Goal: Task Accomplishment & Management: Manage account settings

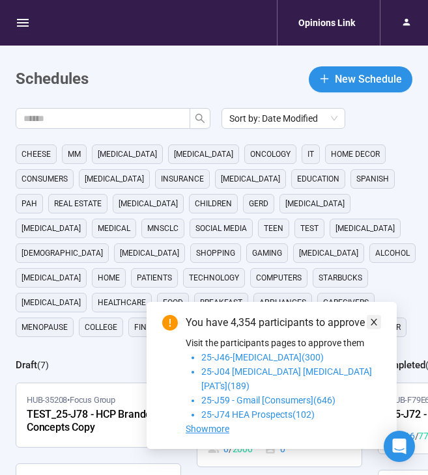
click at [376, 327] on icon "close" at bounding box center [373, 322] width 9 height 9
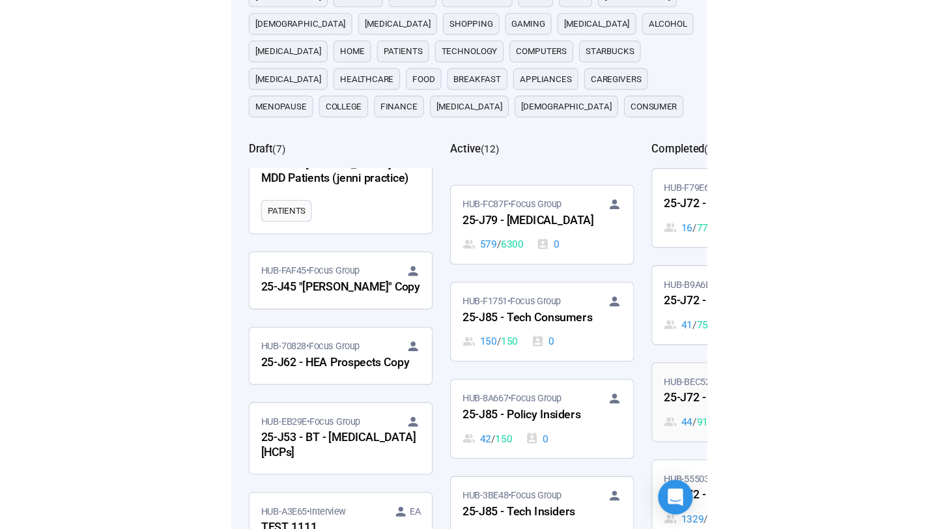
scroll to position [133, 0]
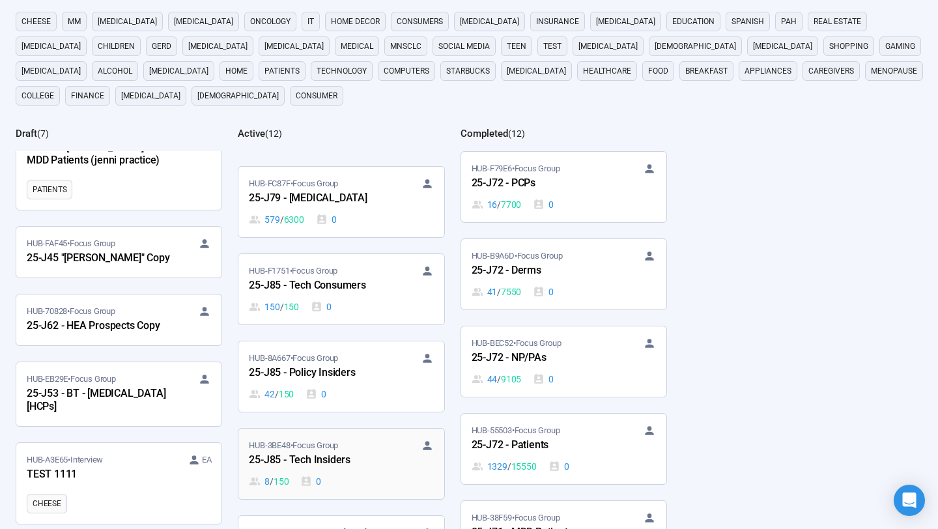
click at [347, 454] on div "25-J85 - Tech Insiders" at bounding box center [320, 460] width 143 height 17
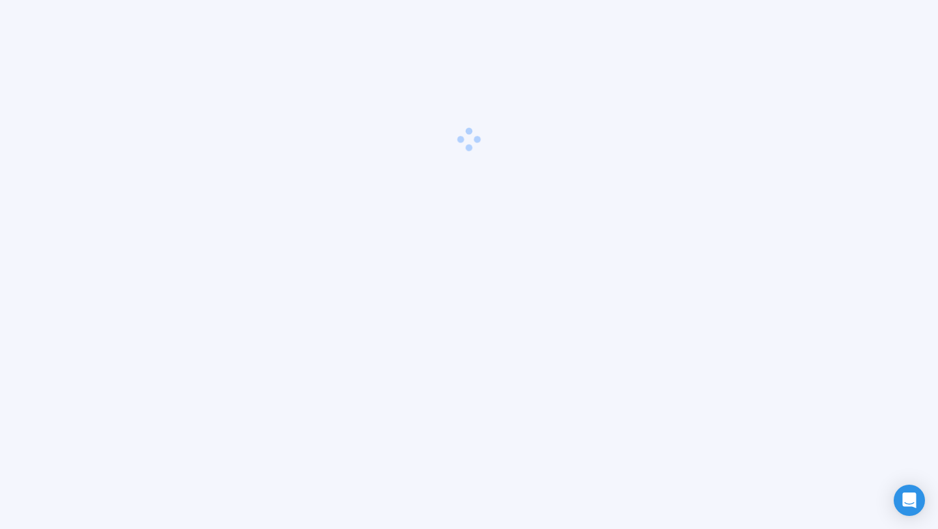
scroll to position [46, 0]
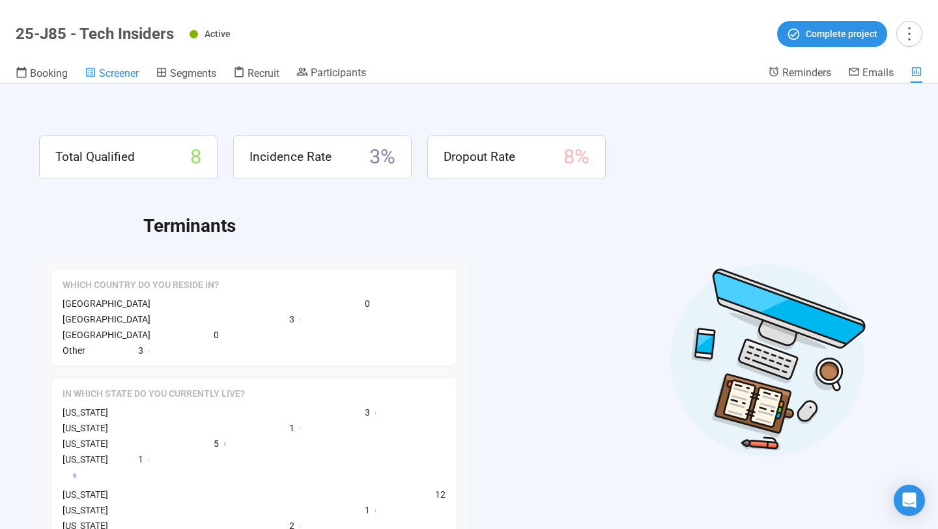
click at [123, 77] on span "Screener" at bounding box center [119, 73] width 40 height 12
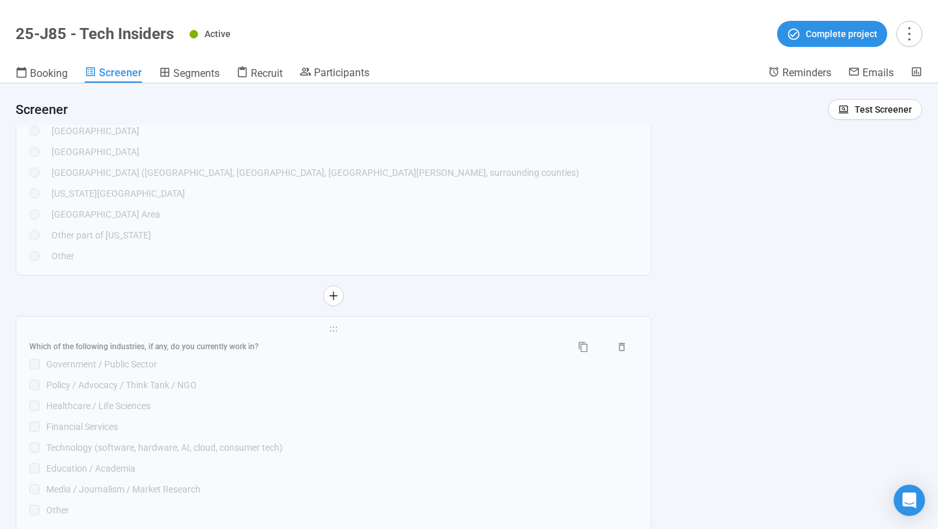
scroll to position [3051, 0]
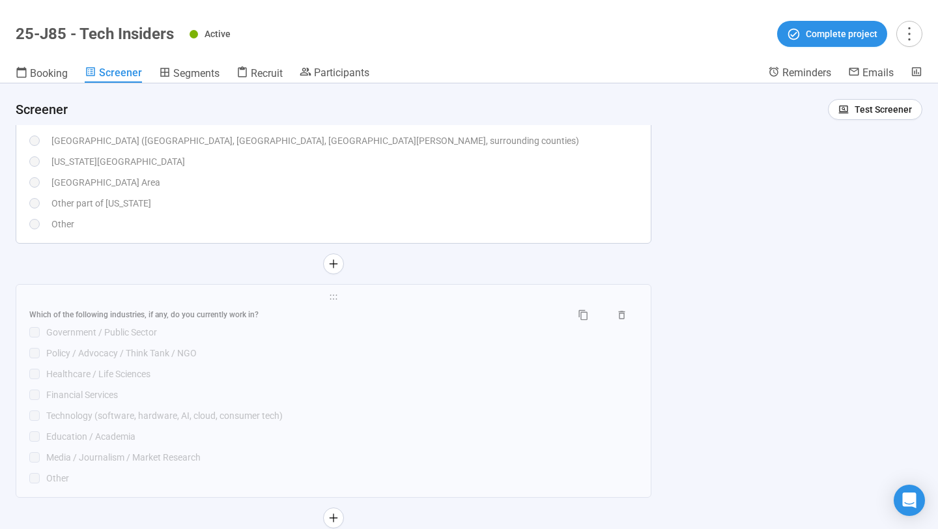
click at [427, 208] on div "Other part of California" at bounding box center [344, 203] width 586 height 14
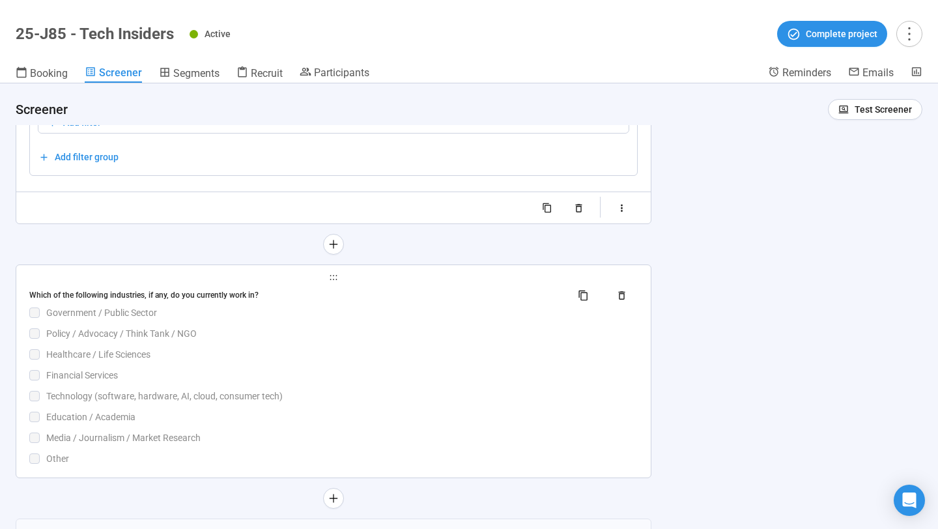
click at [427, 403] on div "Technology (software, hardware, AI, cloud, consumer tech)" at bounding box center [341, 396] width 591 height 14
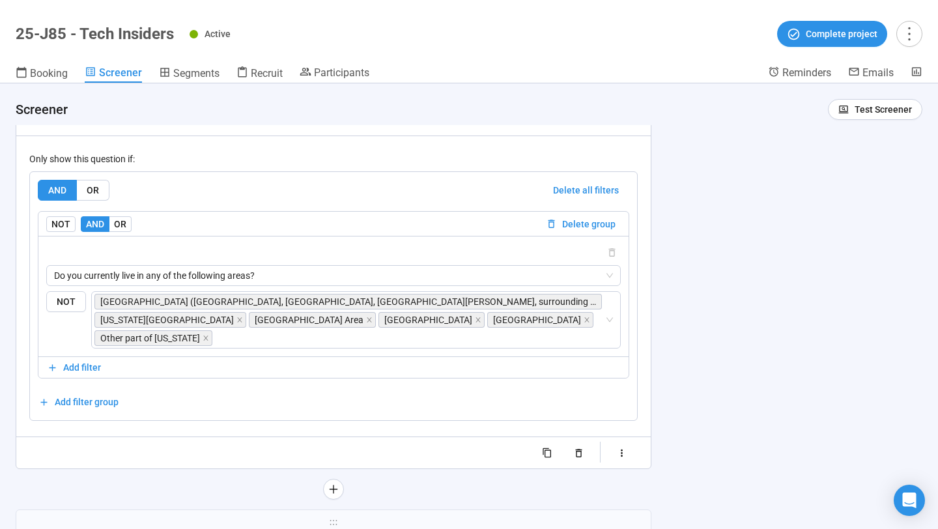
scroll to position [3495, 0]
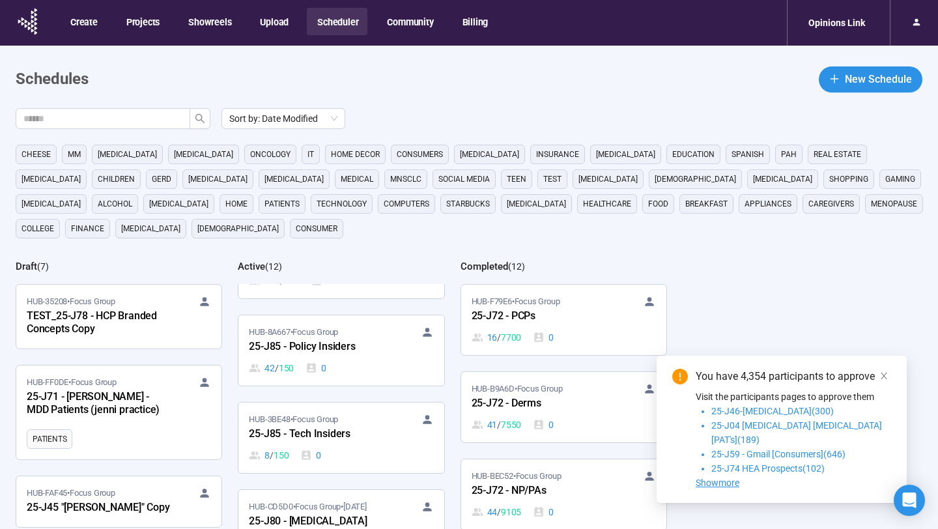
scroll to position [377, 0]
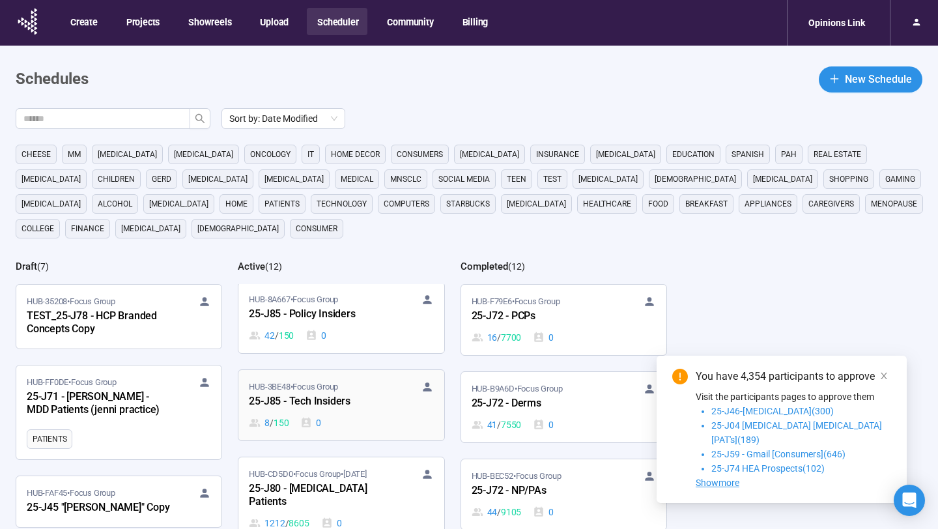
click at [298, 395] on div "25-J85 - Tech Insiders" at bounding box center [320, 401] width 143 height 17
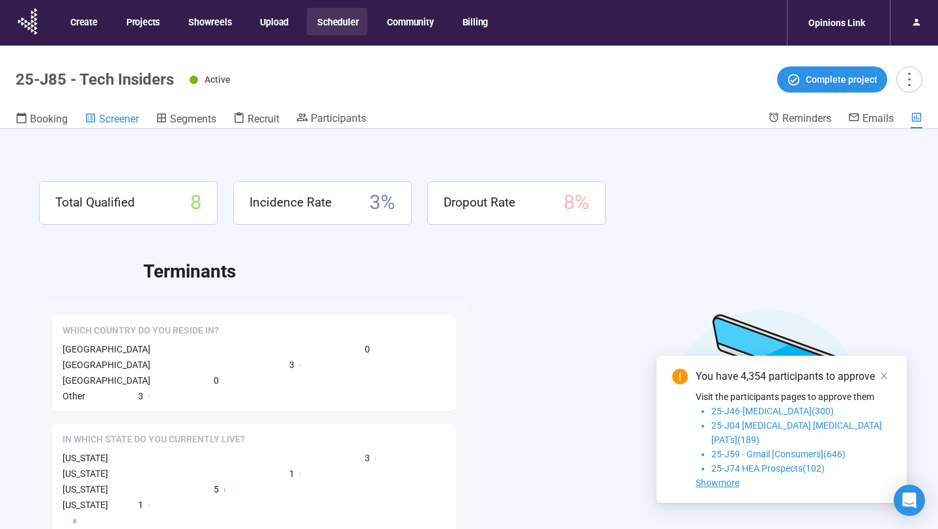
click at [121, 122] on span "Screener" at bounding box center [119, 119] width 40 height 12
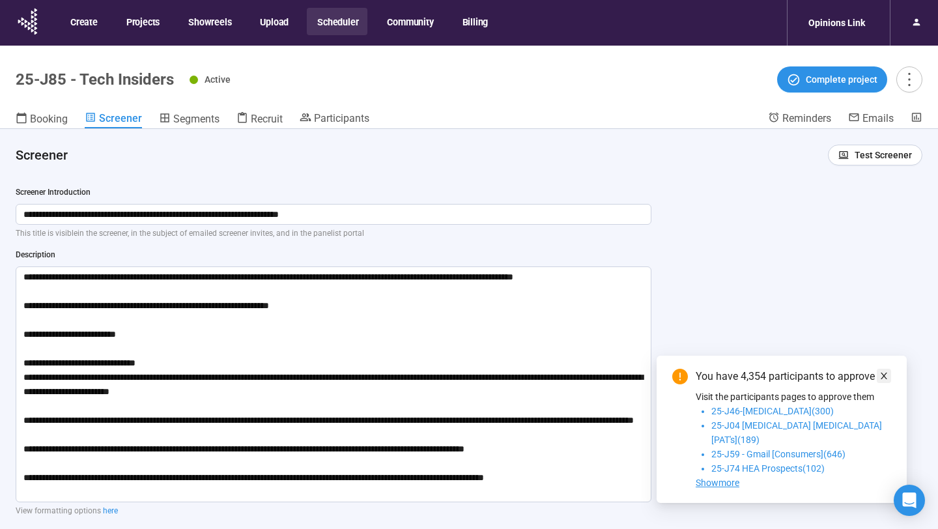
click at [889, 383] on link at bounding box center [884, 376] width 14 height 14
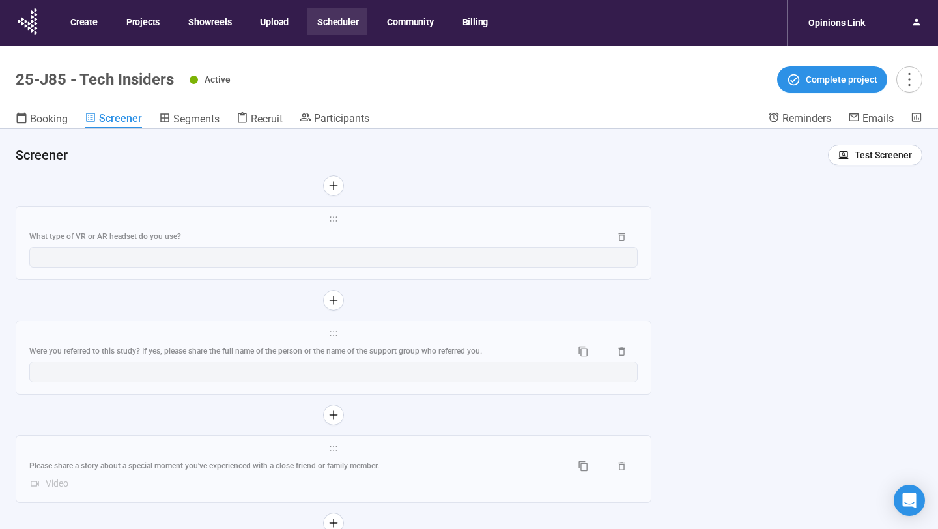
scroll to position [46, 0]
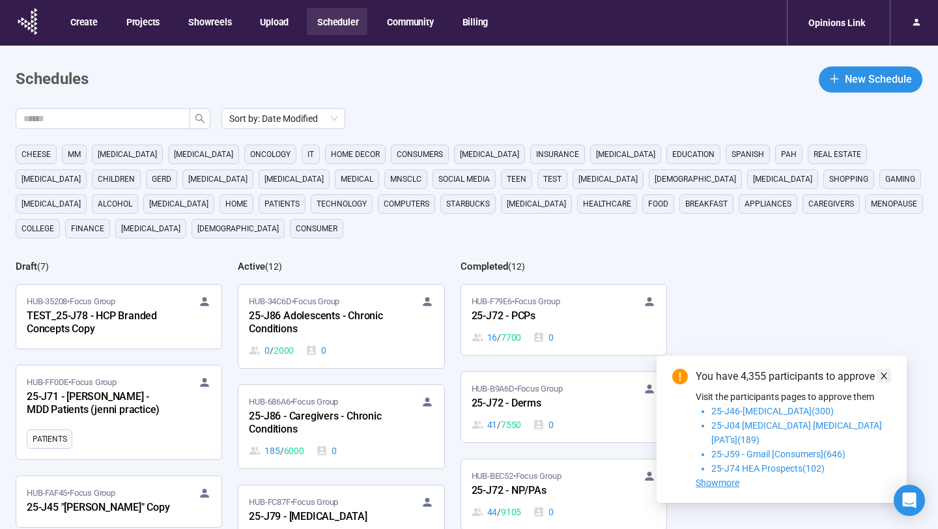
click at [881, 380] on icon "close" at bounding box center [883, 375] width 9 height 9
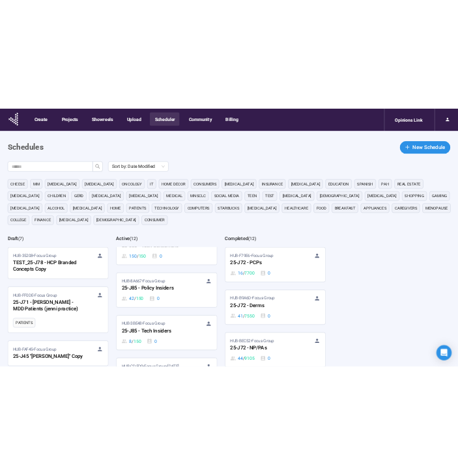
scroll to position [361, 0]
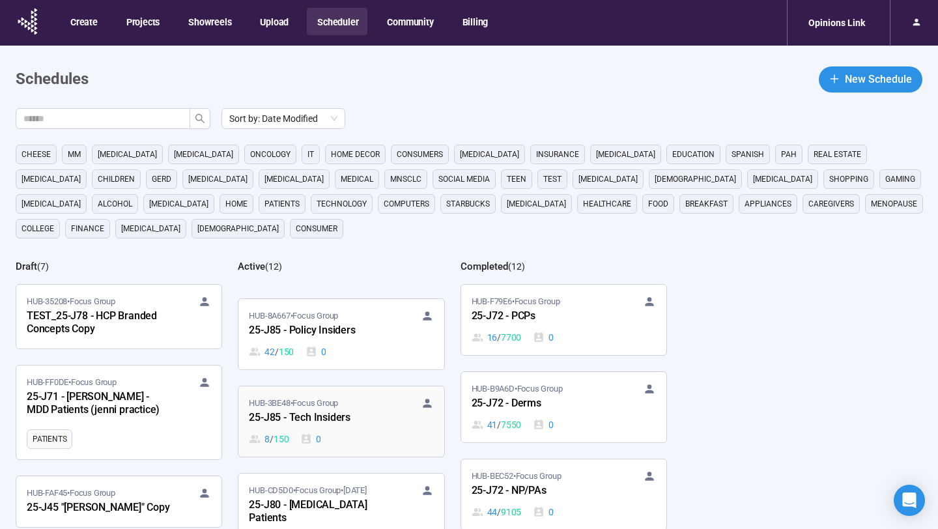
click at [360, 418] on div "25-J85 - Tech Insiders" at bounding box center [320, 418] width 143 height 17
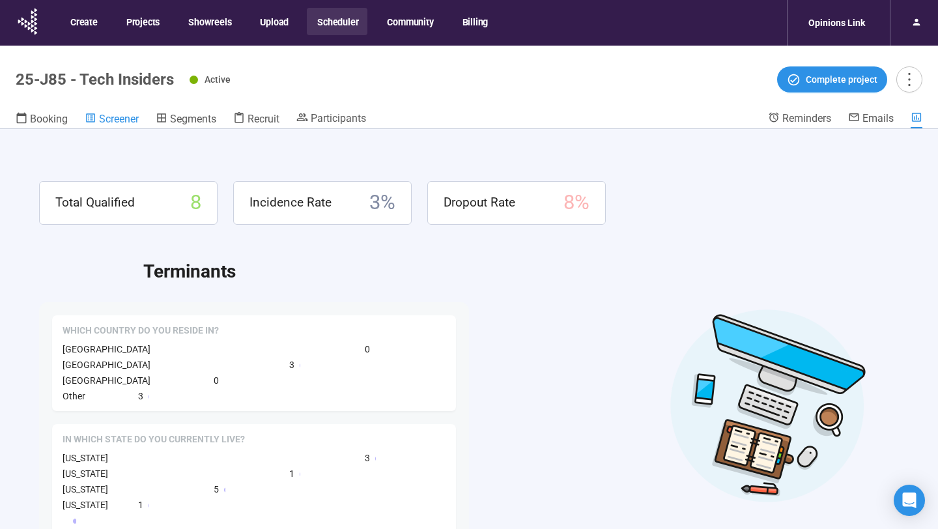
click at [116, 121] on span "Screener" at bounding box center [119, 119] width 40 height 12
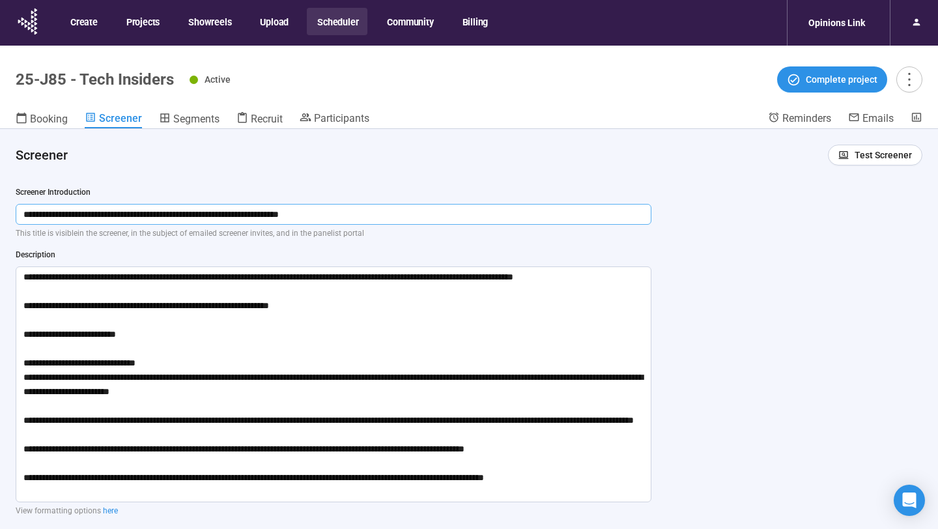
drag, startPoint x: 378, startPoint y: 210, endPoint x: 20, endPoint y: 211, distance: 357.6
click at [20, 211] on input "**********" at bounding box center [334, 214] width 636 height 21
drag, startPoint x: 578, startPoint y: 489, endPoint x: 11, endPoint y: 244, distance: 617.6
click at [720, 256] on div "**********" at bounding box center [469, 352] width 938 height 446
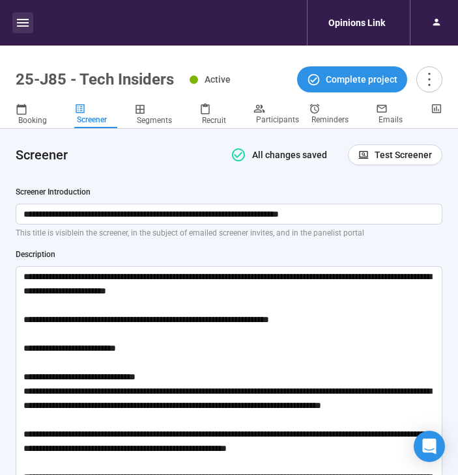
click at [17, 18] on icon "button" at bounding box center [23, 23] width 16 height 16
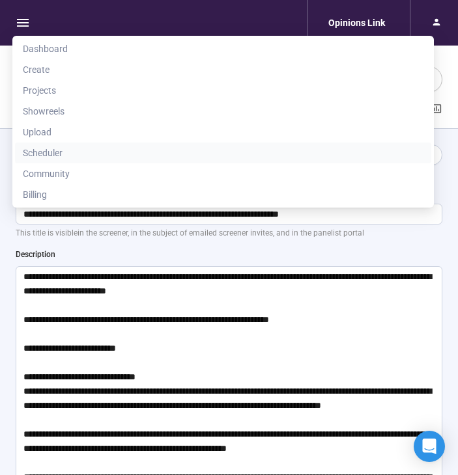
click at [122, 149] on span "Scheduler" at bounding box center [223, 153] width 401 height 14
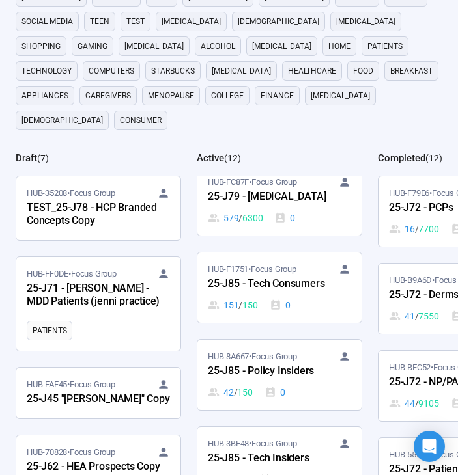
scroll to position [223, 0]
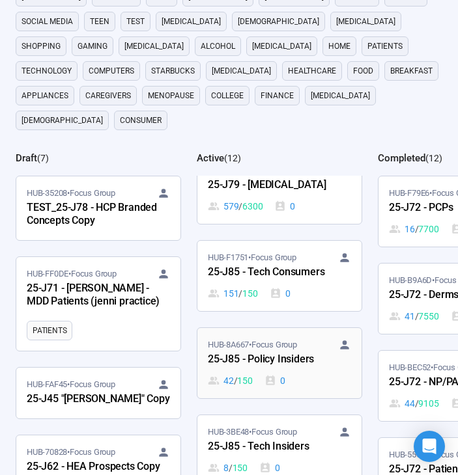
click at [275, 352] on div "25-J85 - Policy Insiders" at bounding box center [279, 360] width 143 height 17
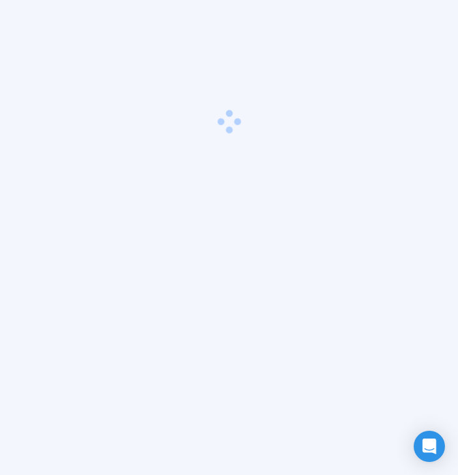
scroll to position [46, 0]
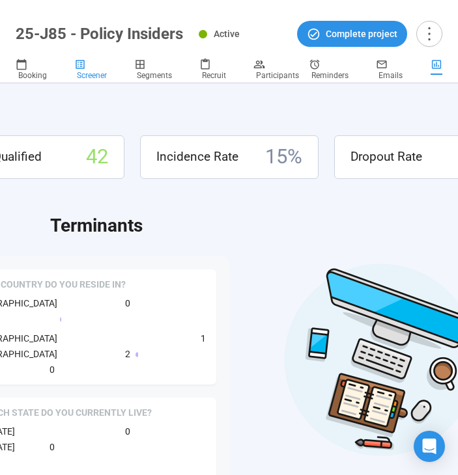
click at [94, 69] on div "Screener" at bounding box center [95, 70] width 43 height 22
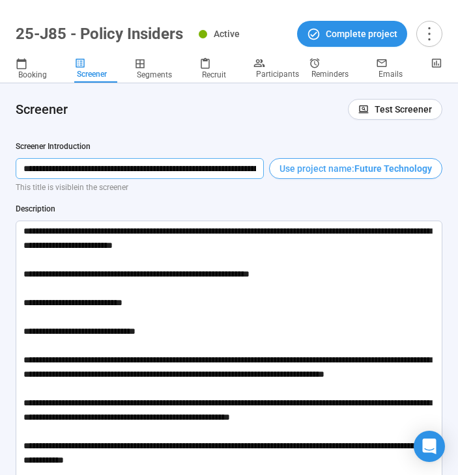
scroll to position [0, 99]
drag, startPoint x: 20, startPoint y: 169, endPoint x: 291, endPoint y: 174, distance: 271.0
click at [291, 174] on div "**********" at bounding box center [229, 168] width 427 height 21
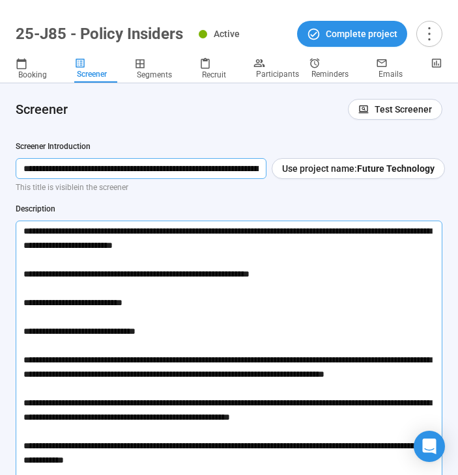
scroll to position [83, 0]
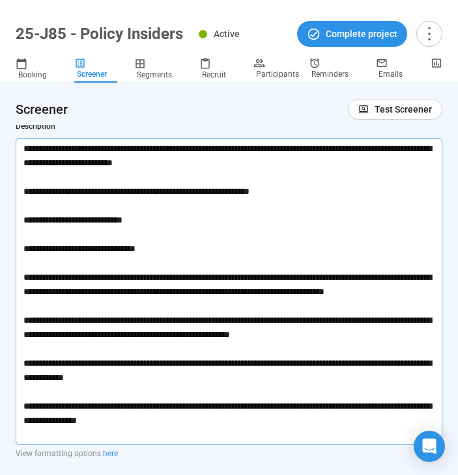
drag, startPoint x: 21, startPoint y: 150, endPoint x: 238, endPoint y: 434, distance: 356.8
click at [238, 434] on textarea "**********" at bounding box center [229, 291] width 427 height 307
click at [187, 113] on h4 "Screener" at bounding box center [114, 109] width 197 height 18
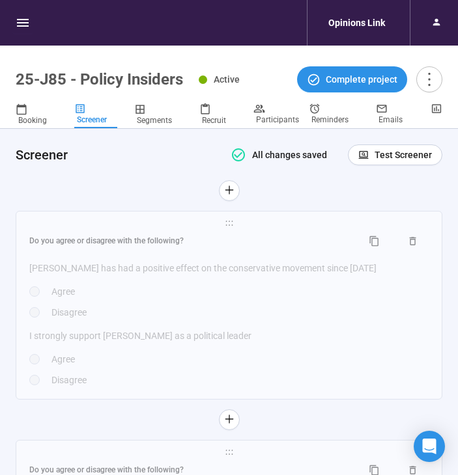
scroll to position [5002, 0]
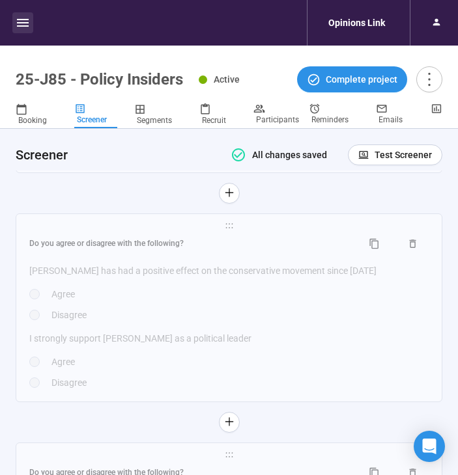
click at [30, 31] on button "button" at bounding box center [22, 22] width 21 height 21
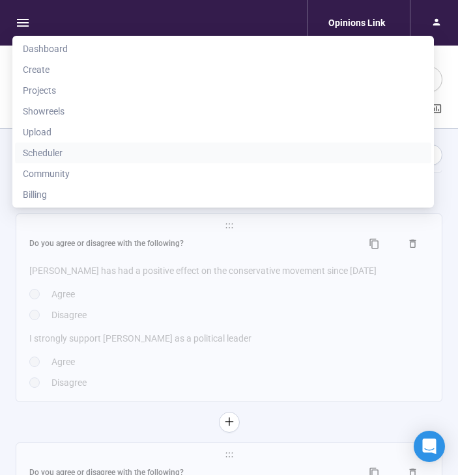
click at [65, 149] on span "Scheduler" at bounding box center [223, 153] width 401 height 14
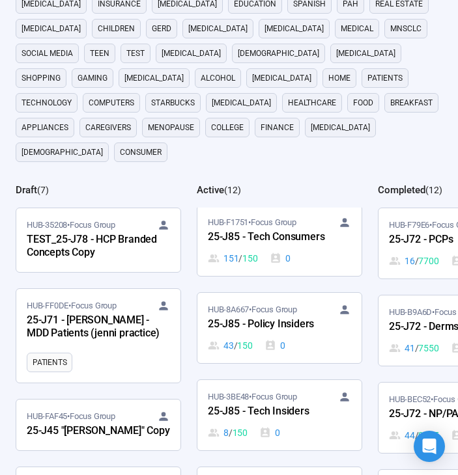
scroll to position [296, 0]
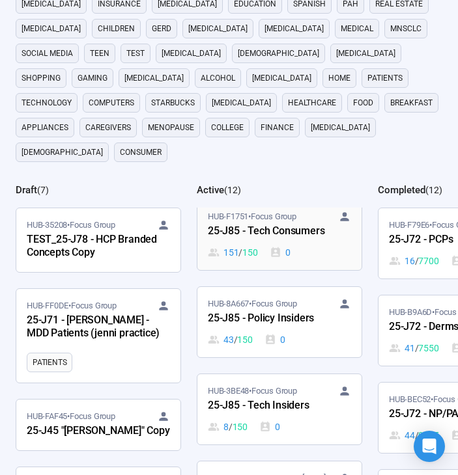
click at [285, 223] on div "25-J85 - Tech Consumers" at bounding box center [279, 231] width 143 height 17
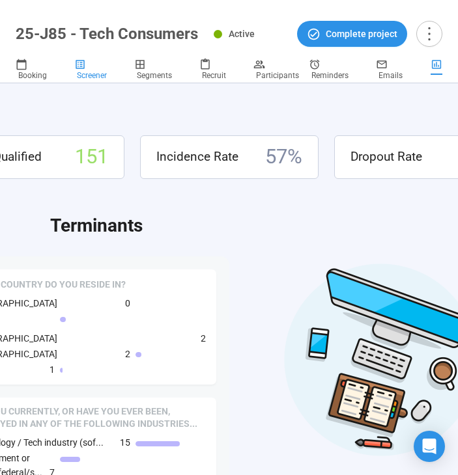
click at [111, 76] on div "Screener" at bounding box center [95, 70] width 43 height 22
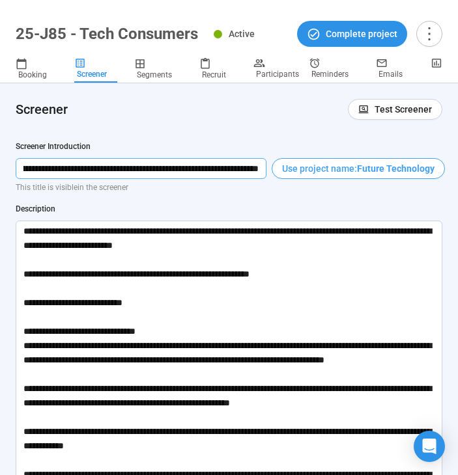
drag, startPoint x: 21, startPoint y: 165, endPoint x: 294, endPoint y: 172, distance: 273.7
click at [295, 173] on div "**********" at bounding box center [229, 168] width 427 height 21
paste input "**********"
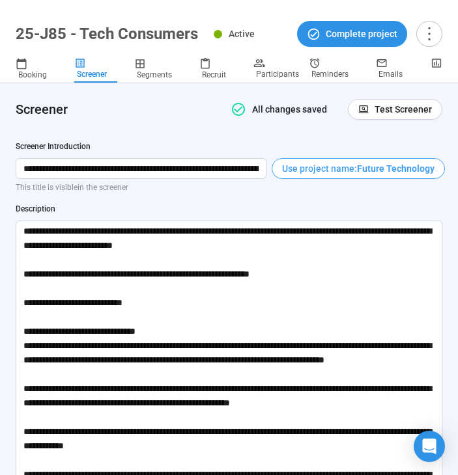
click at [304, 174] on span "Use project name:" at bounding box center [319, 169] width 75 height 14
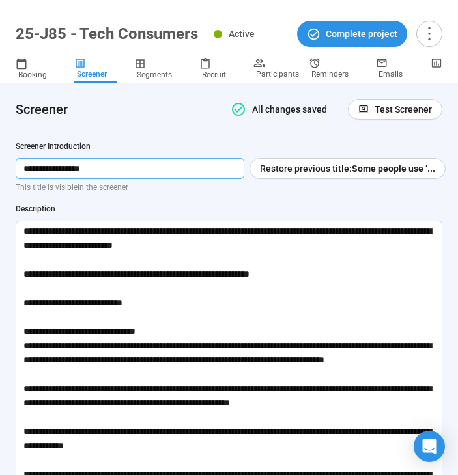
drag, startPoint x: 177, startPoint y: 164, endPoint x: 1, endPoint y: 160, distance: 175.3
drag, startPoint x: 106, startPoint y: 172, endPoint x: 10, endPoint y: 170, distance: 96.4
paste input "**********"
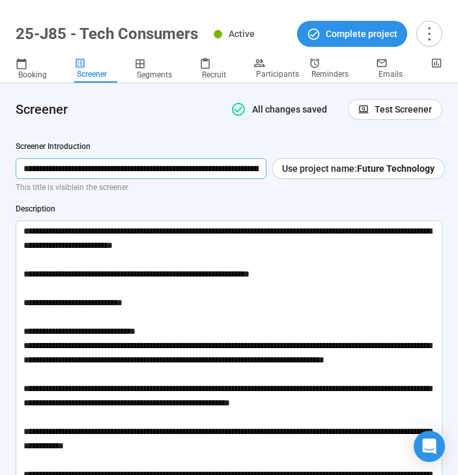
scroll to position [0, 99]
click at [53, 167] on input "**********" at bounding box center [141, 168] width 251 height 21
type input "**********"
click at [235, 181] on div "**********" at bounding box center [229, 357] width 427 height 432
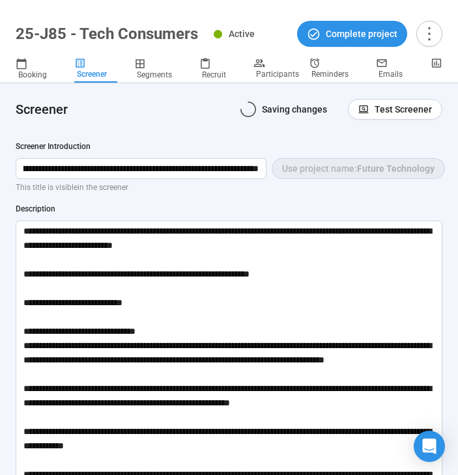
scroll to position [0, 0]
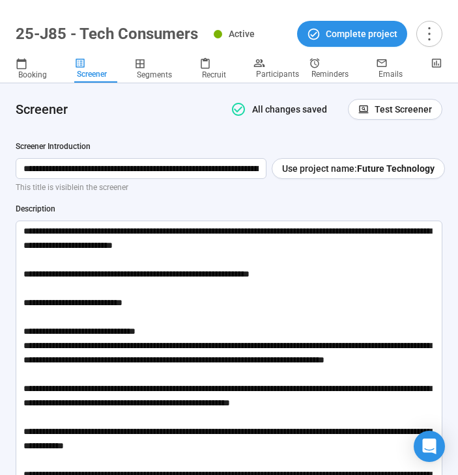
click at [195, 115] on h4 "Screener" at bounding box center [114, 109] width 197 height 18
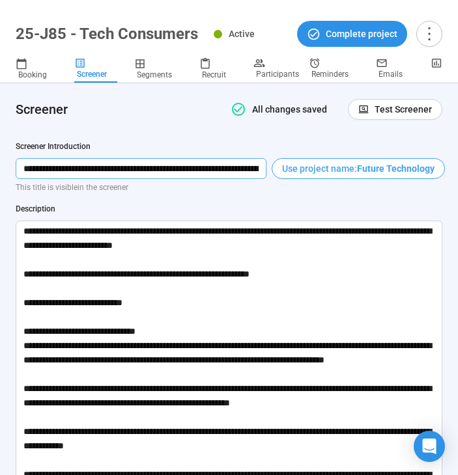
scroll to position [0, 99]
drag, startPoint x: 23, startPoint y: 169, endPoint x: 326, endPoint y: 163, distance: 303.6
click at [326, 163] on div "**********" at bounding box center [229, 168] width 427 height 21
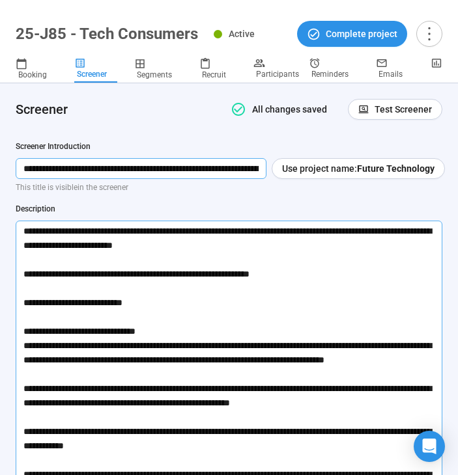
scroll to position [81, 0]
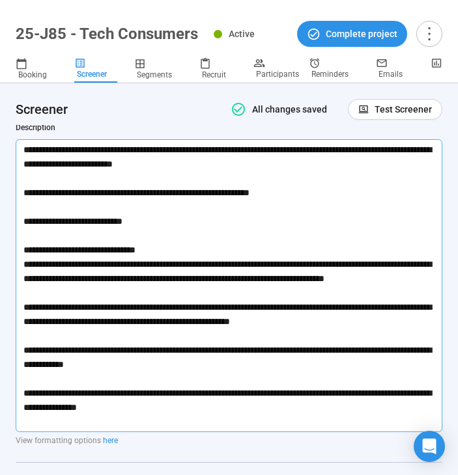
drag, startPoint x: 23, startPoint y: 150, endPoint x: 208, endPoint y: 419, distance: 326.1
click at [208, 419] on textarea "**********" at bounding box center [229, 285] width 427 height 293
click at [274, 223] on textarea "**********" at bounding box center [229, 285] width 427 height 293
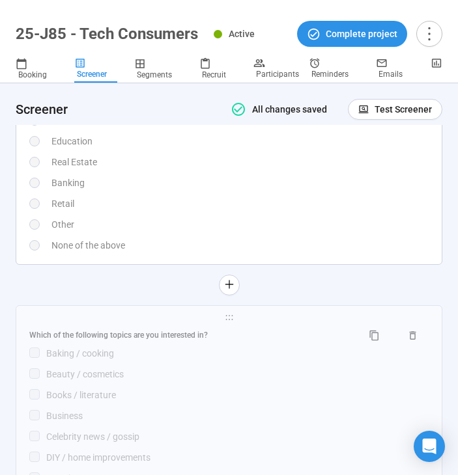
scroll to position [3205, 0]
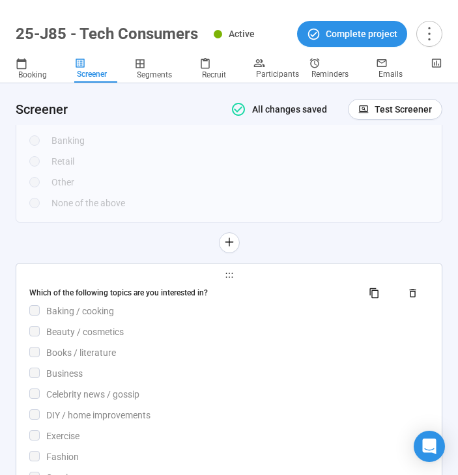
click at [190, 350] on div "Books / literature" at bounding box center [237, 353] width 382 height 14
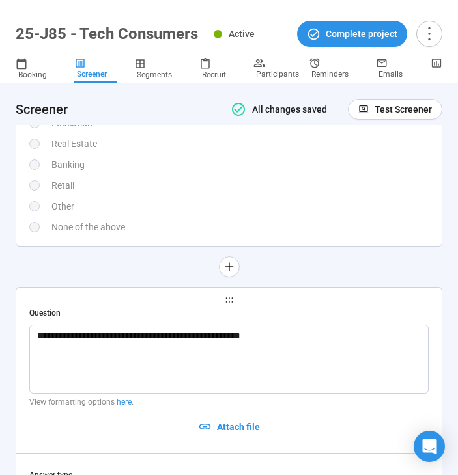
click at [244, 203] on div "Other" at bounding box center [239, 206] width 377 height 14
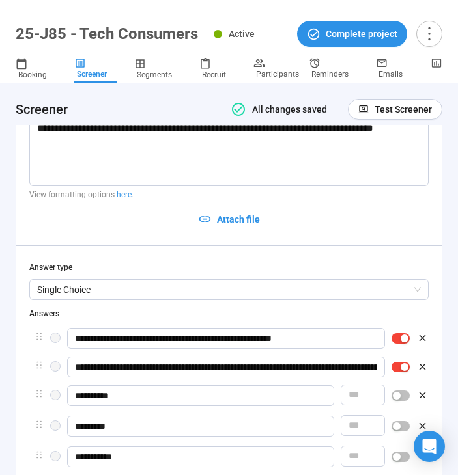
scroll to position [2863, 0]
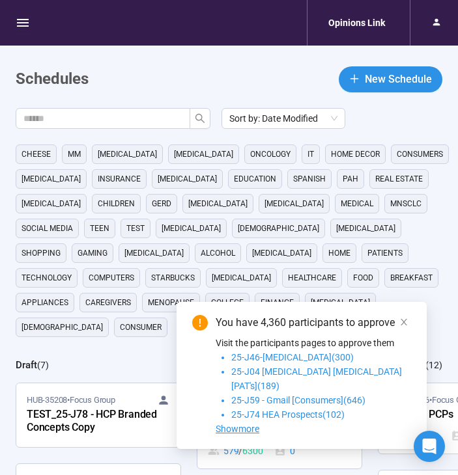
scroll to position [213, 0]
click at [398, 330] on link at bounding box center [404, 322] width 14 height 14
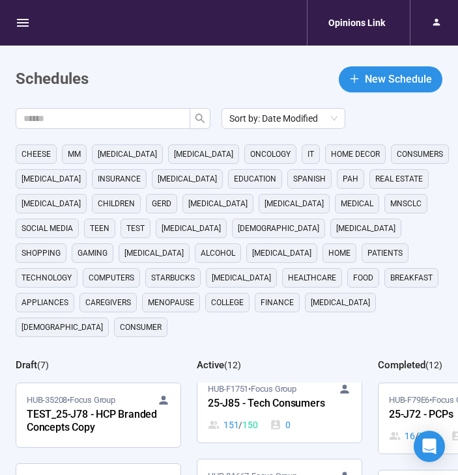
scroll to position [298, 0]
click at [258, 472] on span "HUB-8A667 • Focus Group" at bounding box center [252, 478] width 89 height 13
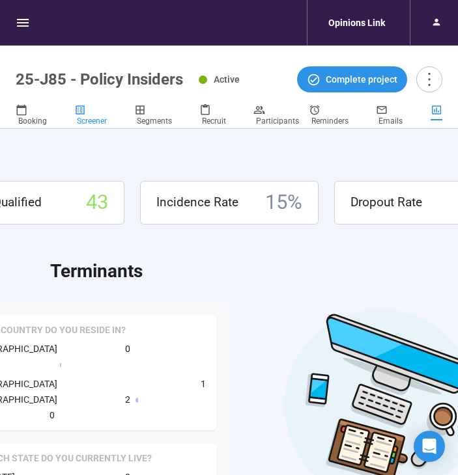
click at [100, 113] on div "Screener" at bounding box center [95, 115] width 43 height 22
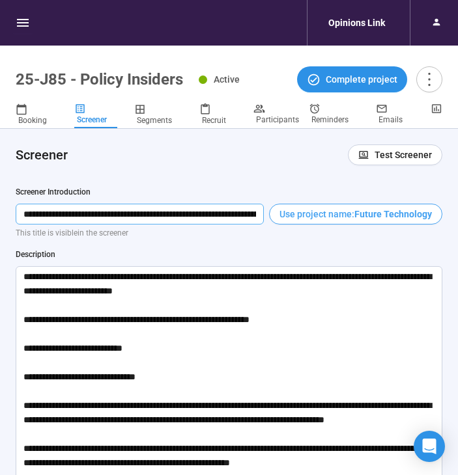
scroll to position [0, 99]
drag, startPoint x: 18, startPoint y: 214, endPoint x: 307, endPoint y: 218, distance: 289.2
click at [307, 218] on div "**********" at bounding box center [229, 214] width 427 height 21
